Goal: Transaction & Acquisition: Purchase product/service

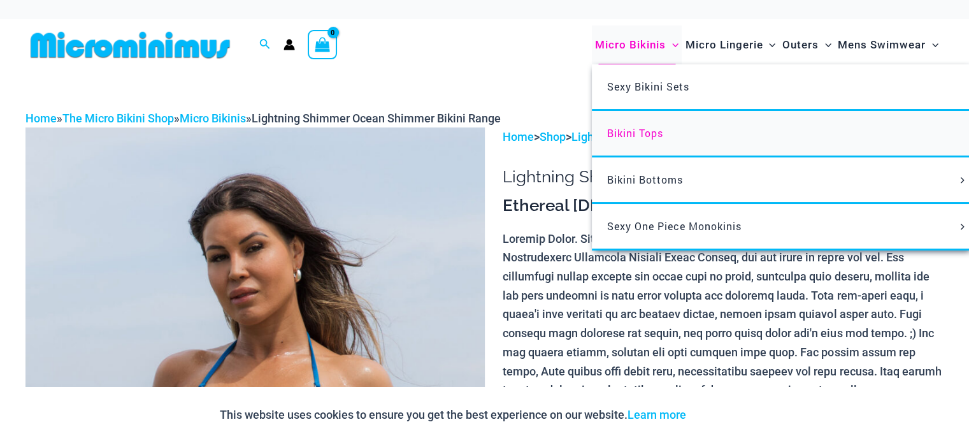
click at [635, 133] on span "Bikini Tops" at bounding box center [635, 132] width 56 height 13
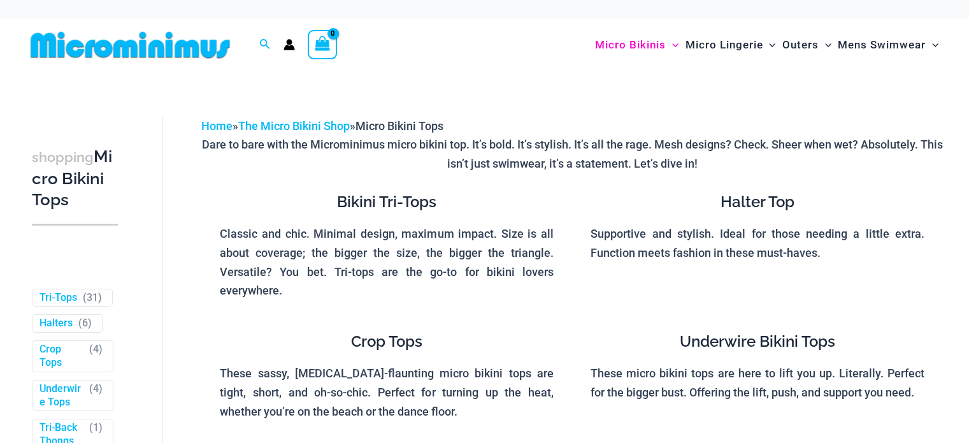
click at [410, 201] on h4 "Bikini Tri-Tops" at bounding box center [387, 202] width 334 height 18
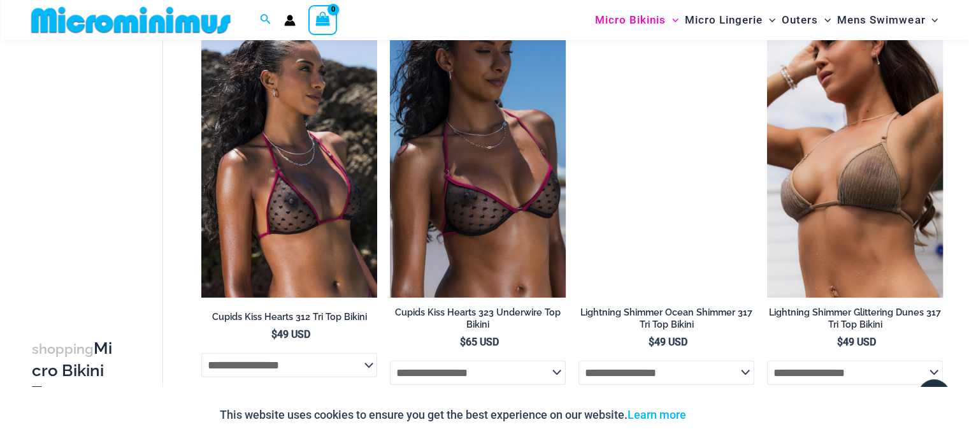
scroll to position [3238, 0]
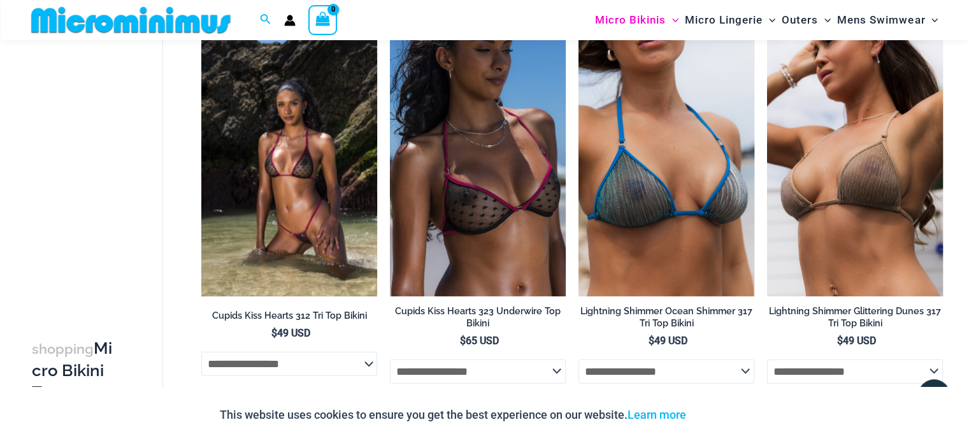
click at [348, 212] on img at bounding box center [289, 164] width 176 height 264
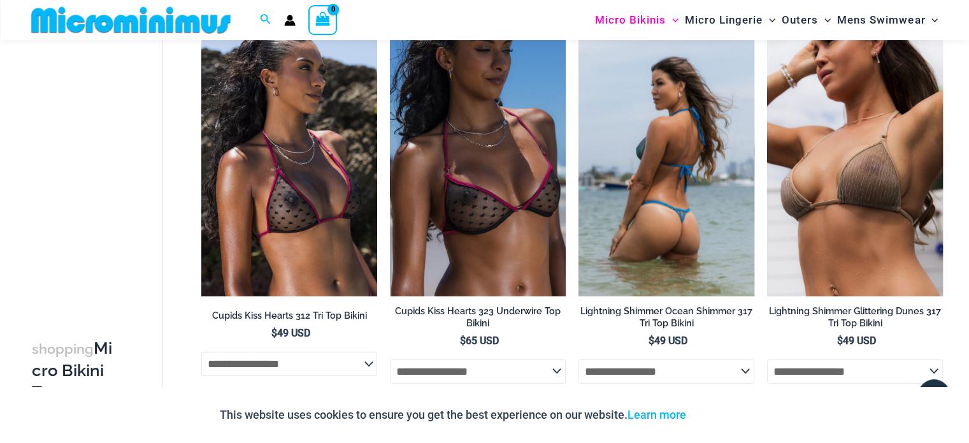
click at [724, 162] on img at bounding box center [666, 164] width 176 height 264
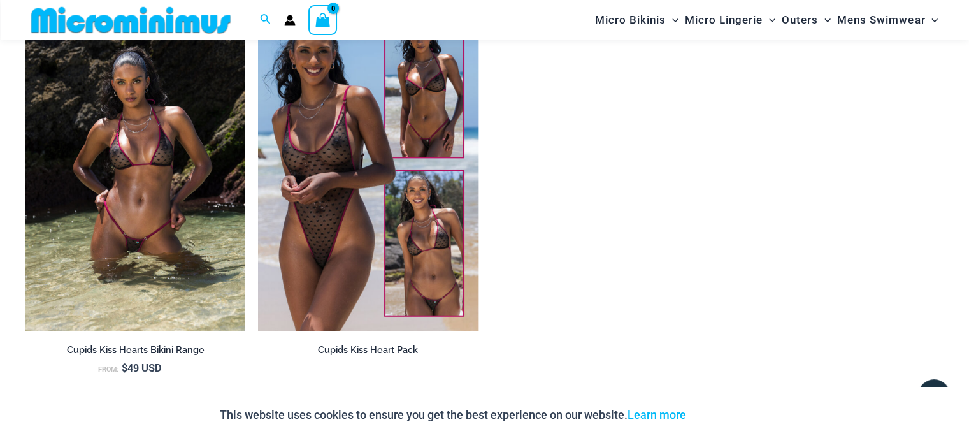
scroll to position [1326, 0]
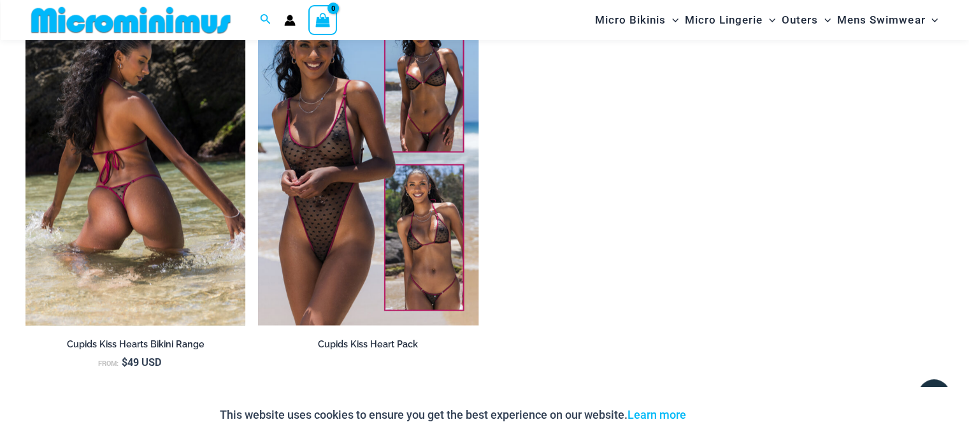
click at [121, 145] on img at bounding box center [135, 160] width 220 height 330
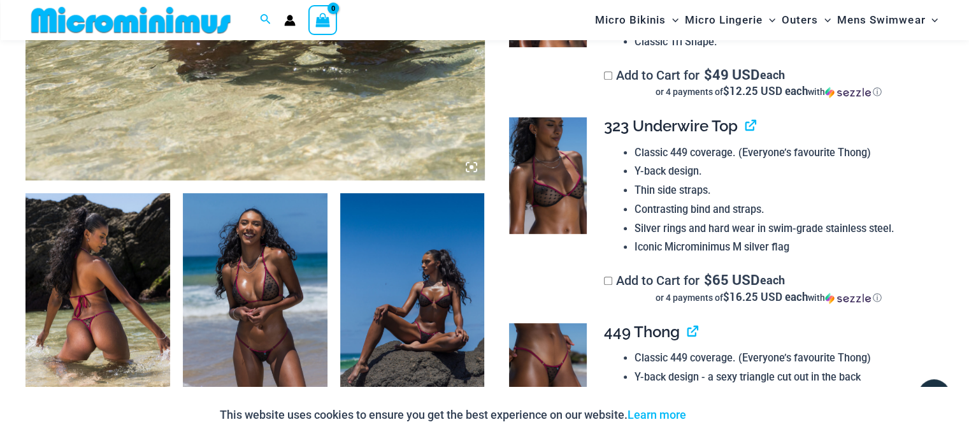
scroll to position [443, 0]
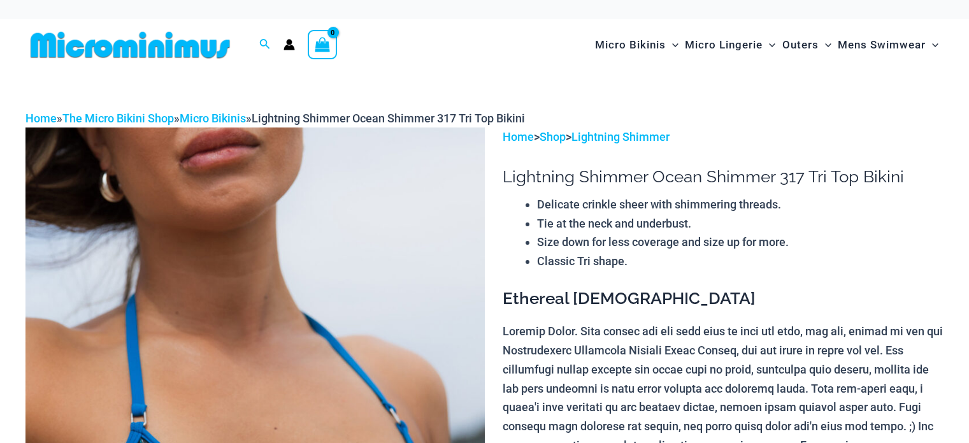
scroll to position [198, 0]
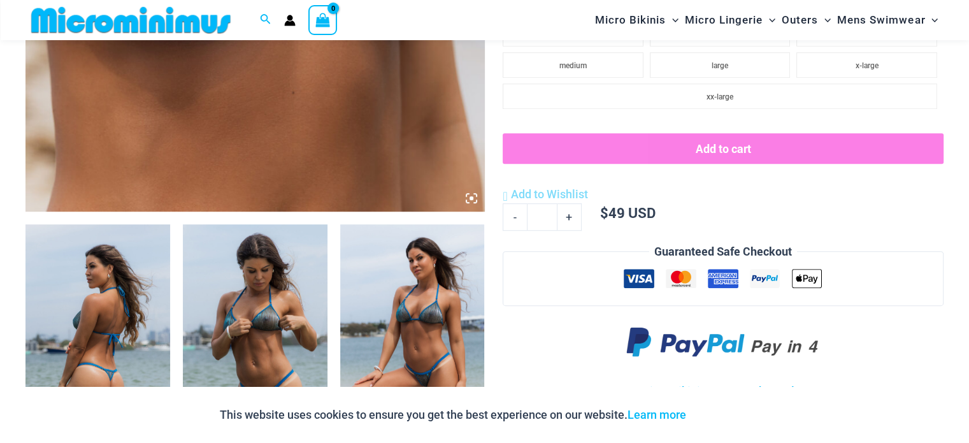
scroll to position [753, 0]
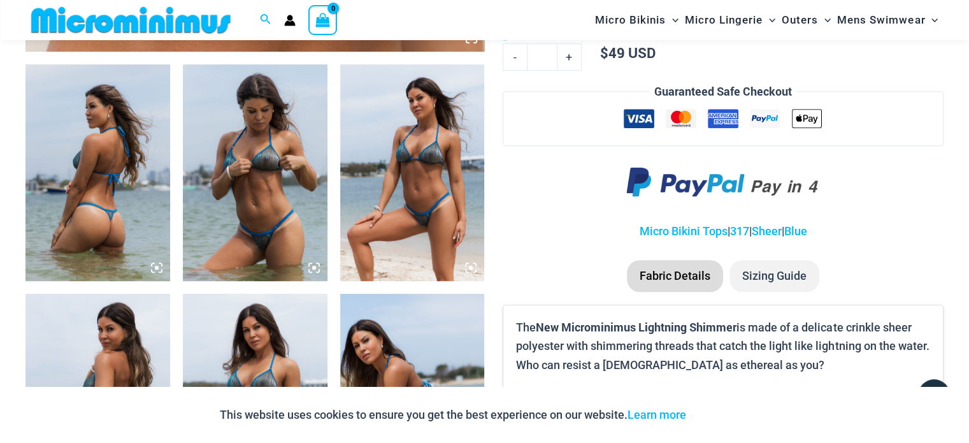
click at [155, 267] on icon at bounding box center [157, 268] width 4 height 4
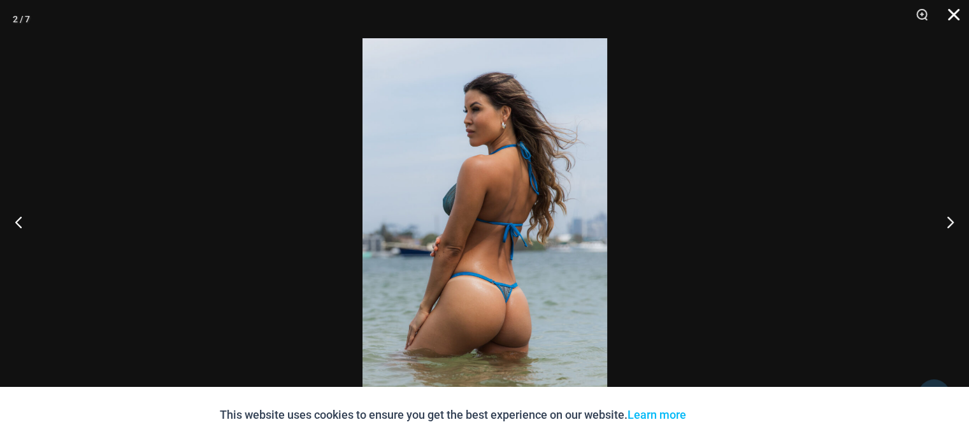
click at [961, 17] on button "Close" at bounding box center [949, 19] width 32 height 38
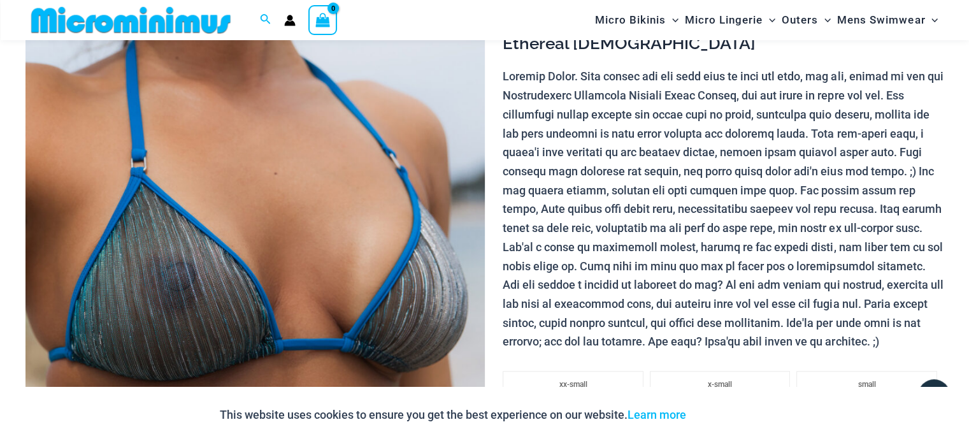
scroll to position [0, 0]
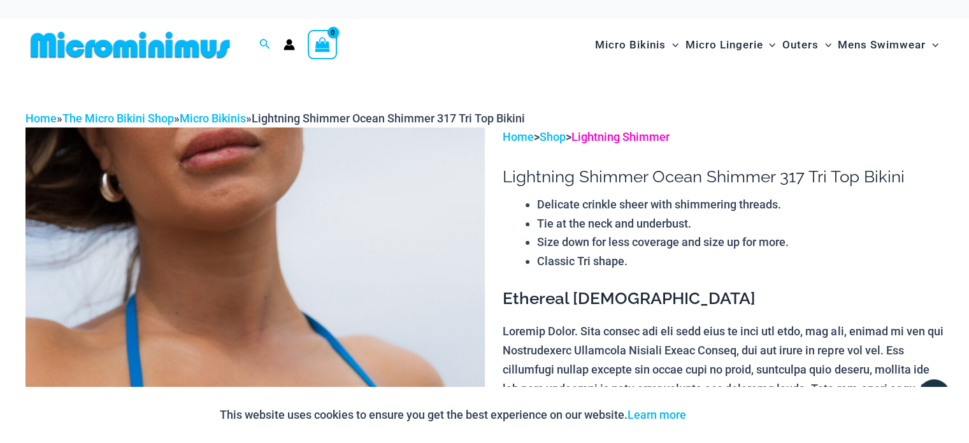
click at [654, 139] on link "Lightning Shimmer" at bounding box center [620, 136] width 98 height 13
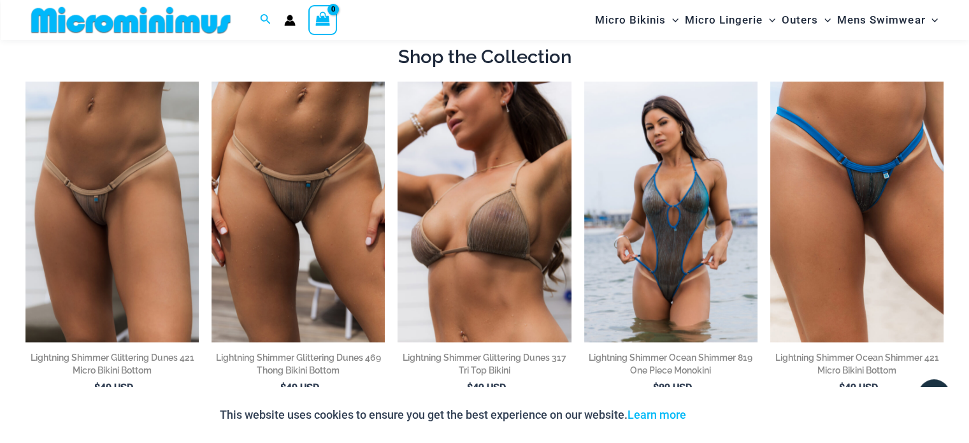
scroll to position [944, 0]
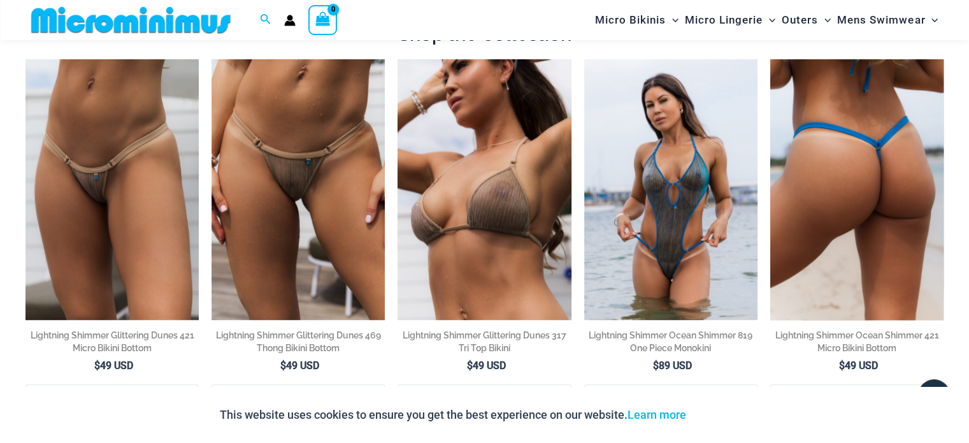
click at [843, 217] on img at bounding box center [856, 189] width 173 height 260
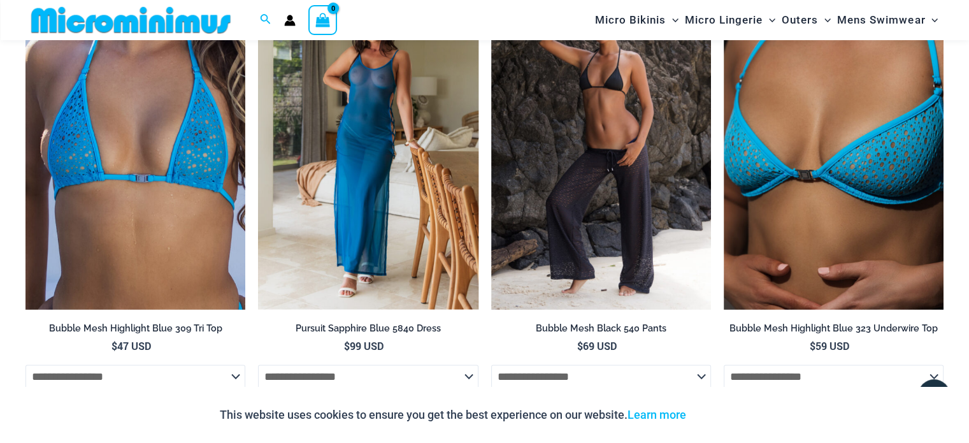
scroll to position [1904, 0]
